Goal: Information Seeking & Learning: Learn about a topic

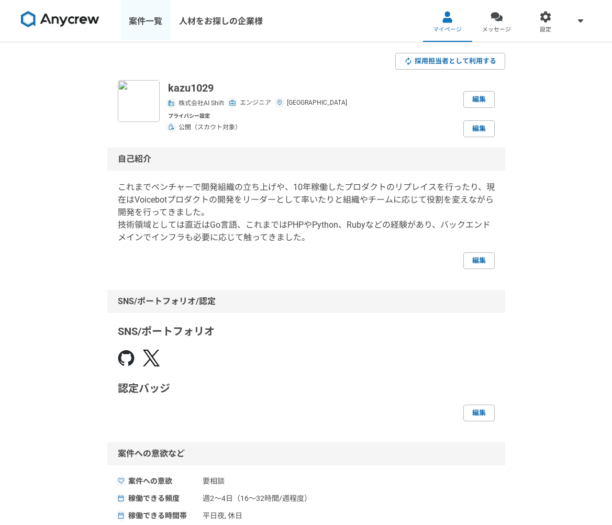
click at [157, 23] on link "案件一覧" at bounding box center [145, 21] width 50 height 42
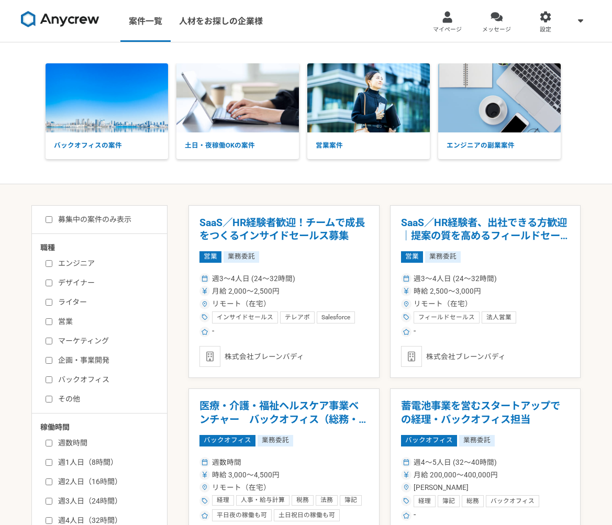
click at [62, 259] on label "エンジニア" at bounding box center [106, 263] width 120 height 11
click at [52, 260] on input "エンジニア" at bounding box center [49, 263] width 7 height 7
checkbox input "true"
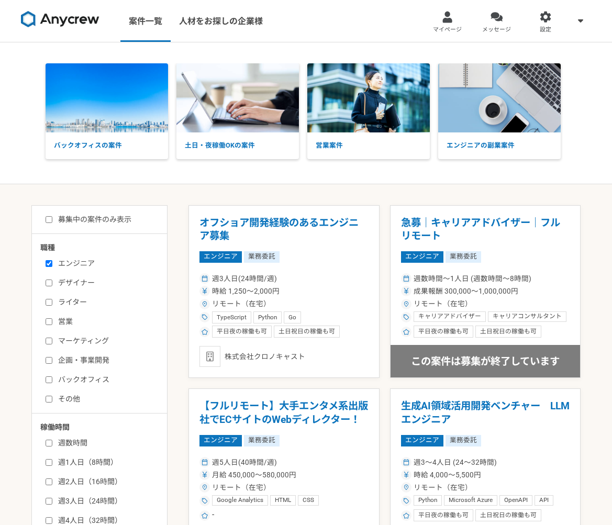
scroll to position [205, 0]
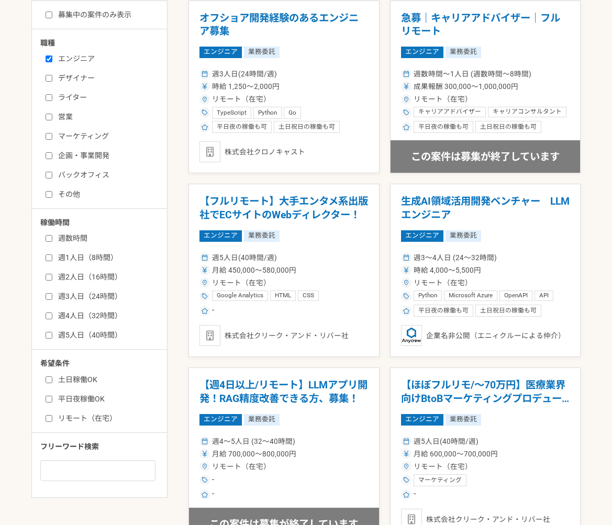
click at [49, 256] on input "週1人日（8時間）" at bounding box center [49, 258] width 7 height 7
checkbox input "true"
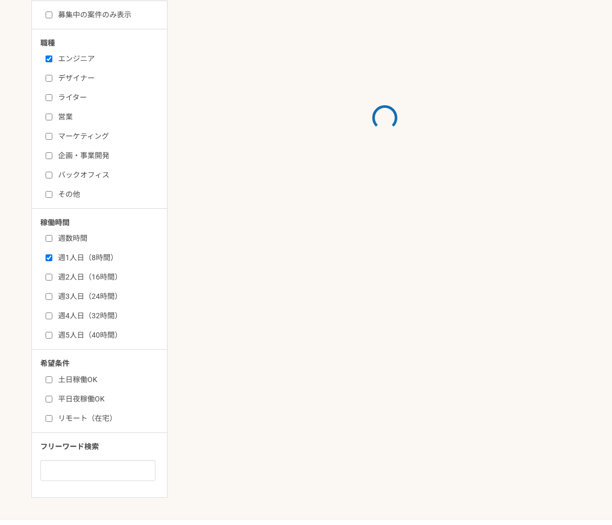
click at [49, 275] on input "週2人日（16時間）" at bounding box center [49, 277] width 7 height 7
checkbox input "true"
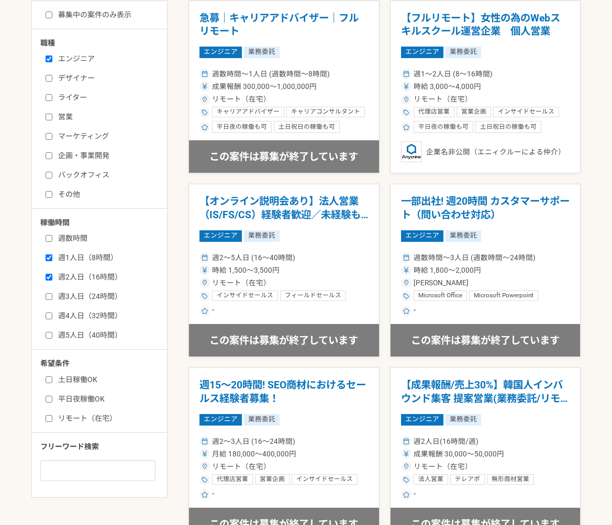
click at [46, 379] on input "土日稼働OK" at bounding box center [49, 380] width 7 height 7
checkbox input "true"
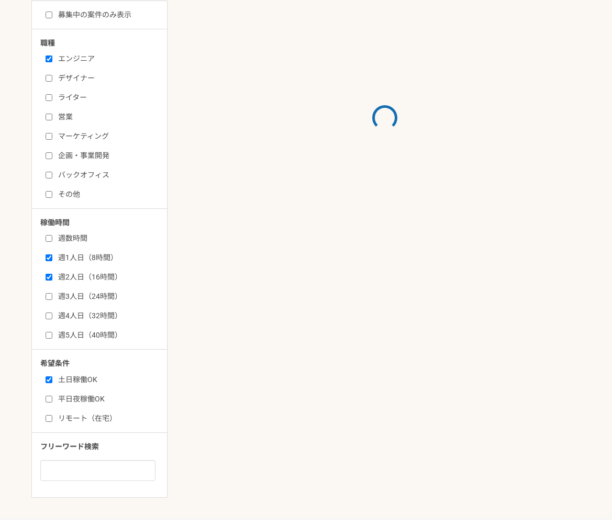
click at [46, 398] on input "平日夜稼働OK" at bounding box center [49, 399] width 7 height 7
checkbox input "true"
click at [49, 418] on input "リモート（在宅）" at bounding box center [49, 418] width 7 height 7
checkbox input "true"
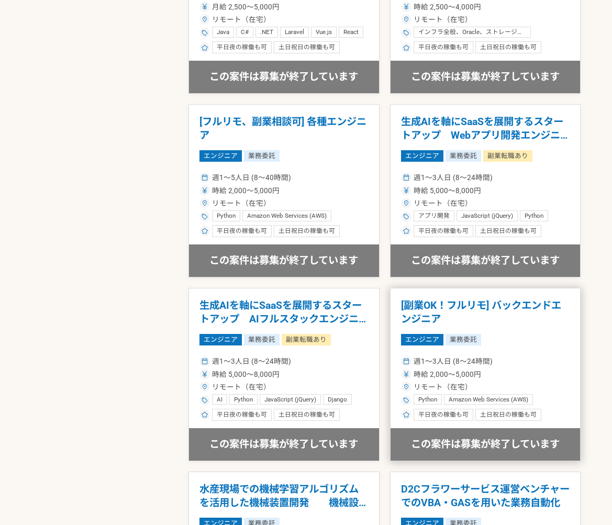
scroll to position [829, 0]
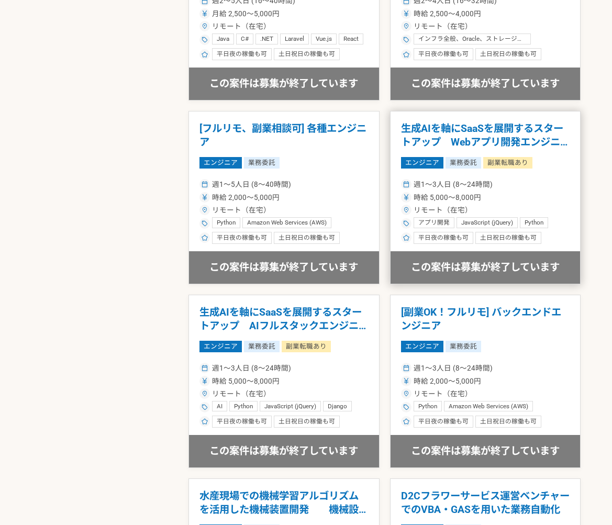
click at [501, 143] on h1 "生成AIを軸にSaaSを展開するスタートアップ　Webアプリ開発エンジニア" at bounding box center [485, 135] width 169 height 27
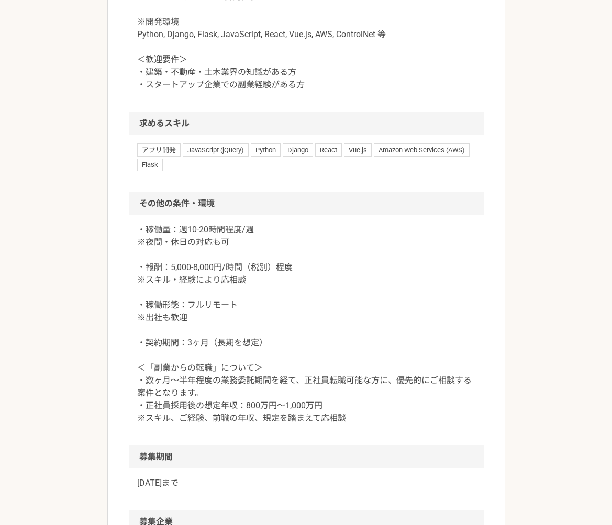
scroll to position [1196, 0]
